Goal: Transaction & Acquisition: Purchase product/service

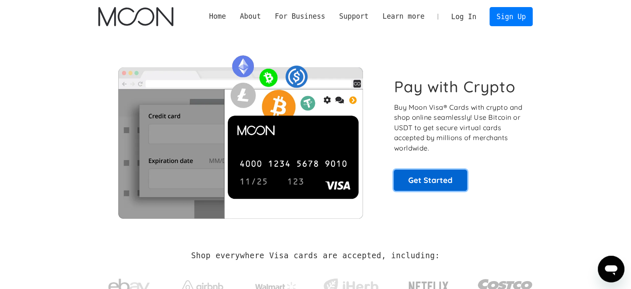
click at [436, 179] on link "Get Started" at bounding box center [430, 179] width 73 height 21
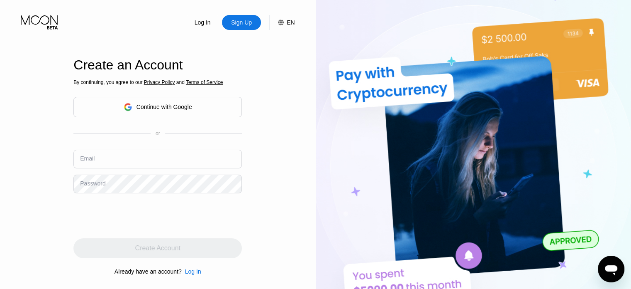
click at [144, 106] on div "Continue with Google" at bounding box center [165, 106] width 56 height 7
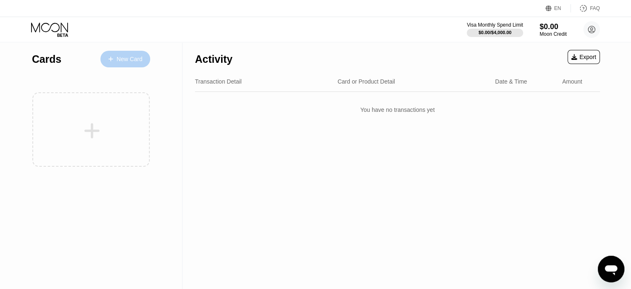
click at [134, 61] on div "New Card" at bounding box center [130, 59] width 26 height 7
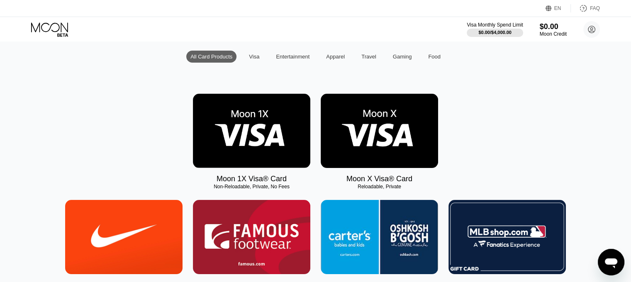
scroll to position [83, 0]
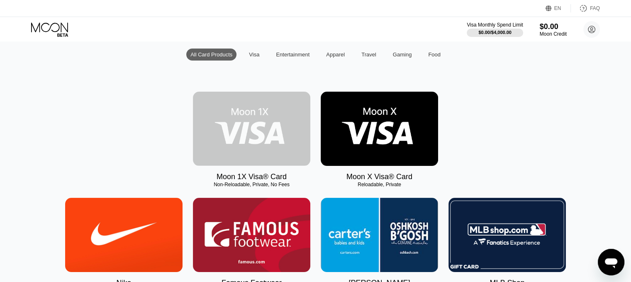
click at [251, 122] on img at bounding box center [251, 129] width 117 height 74
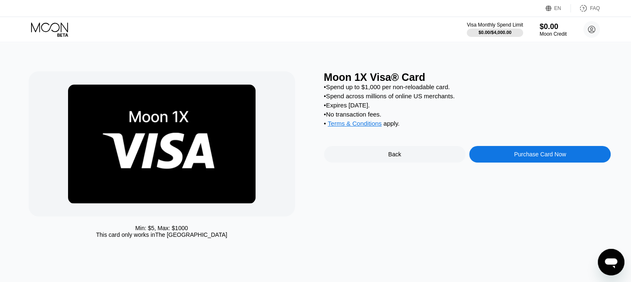
click at [374, 127] on span "Terms & Conditions" at bounding box center [355, 123] width 54 height 7
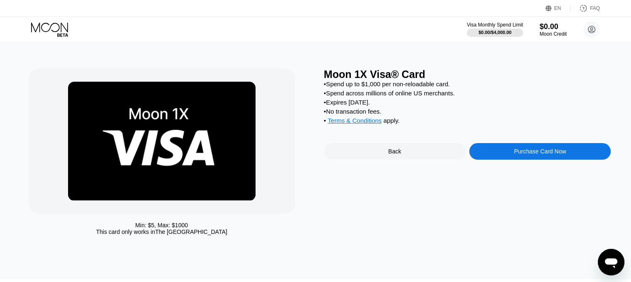
scroll to position [126, 0]
